Goal: Check status: Check status

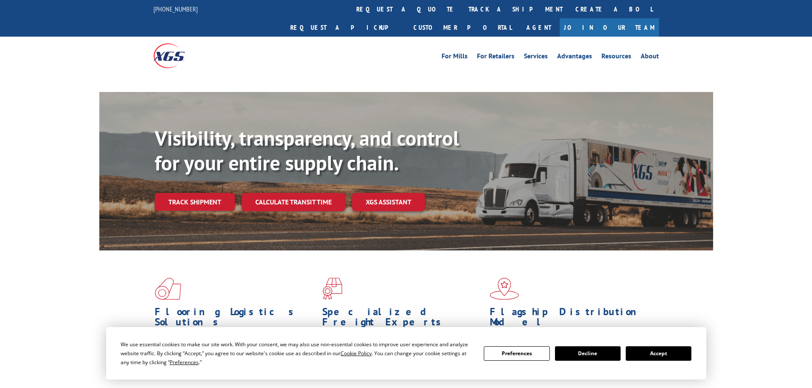
click at [462, 5] on link "track a shipment" at bounding box center [515, 9] width 107 height 18
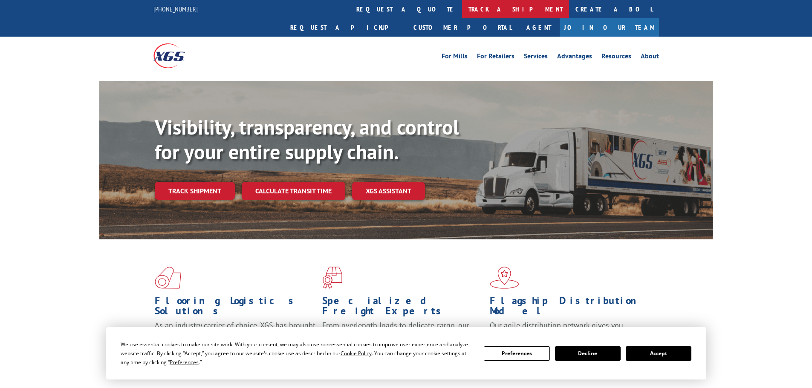
click at [462, 10] on link "track a shipment" at bounding box center [515, 9] width 107 height 18
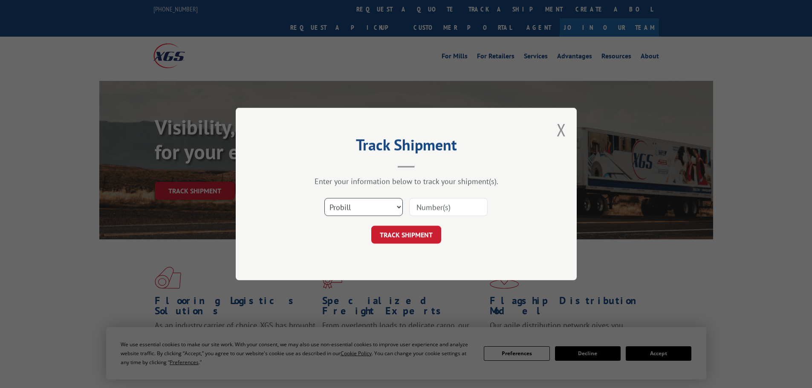
drag, startPoint x: 361, startPoint y: 213, endPoint x: 364, endPoint y: 200, distance: 12.7
click at [361, 213] on select "Select category... Probill BOL PO" at bounding box center [363, 207] width 78 height 18
select select "po"
click at [324, 198] on select "Select category... Probill BOL PO" at bounding box center [363, 207] width 78 height 18
click at [399, 234] on button "TRACK SHIPMENT" at bounding box center [406, 235] width 70 height 18
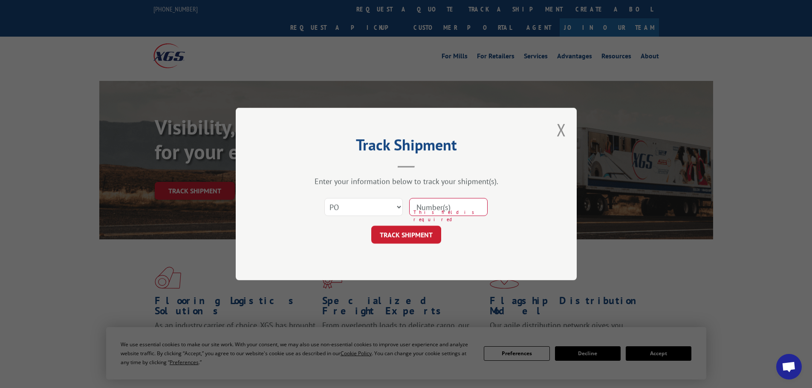
click at [440, 207] on input at bounding box center [448, 207] width 78 height 18
paste input "38540317"
type input "38540317"
click at [415, 238] on button "TRACK SHIPMENT" at bounding box center [406, 235] width 70 height 18
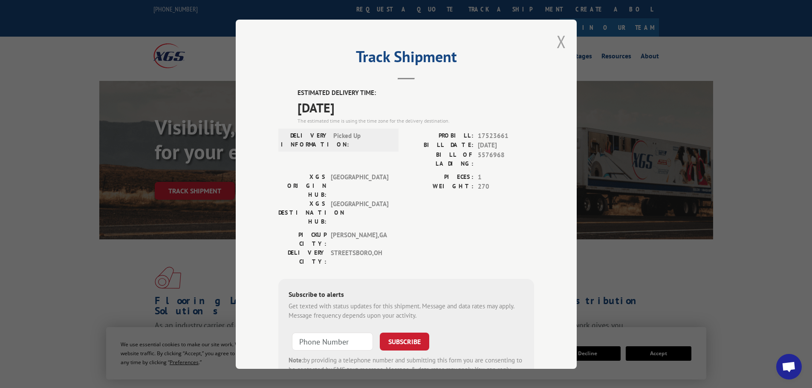
click at [558, 38] on button "Close modal" at bounding box center [561, 41] width 9 height 23
